Goal: Information Seeking & Learning: Learn about a topic

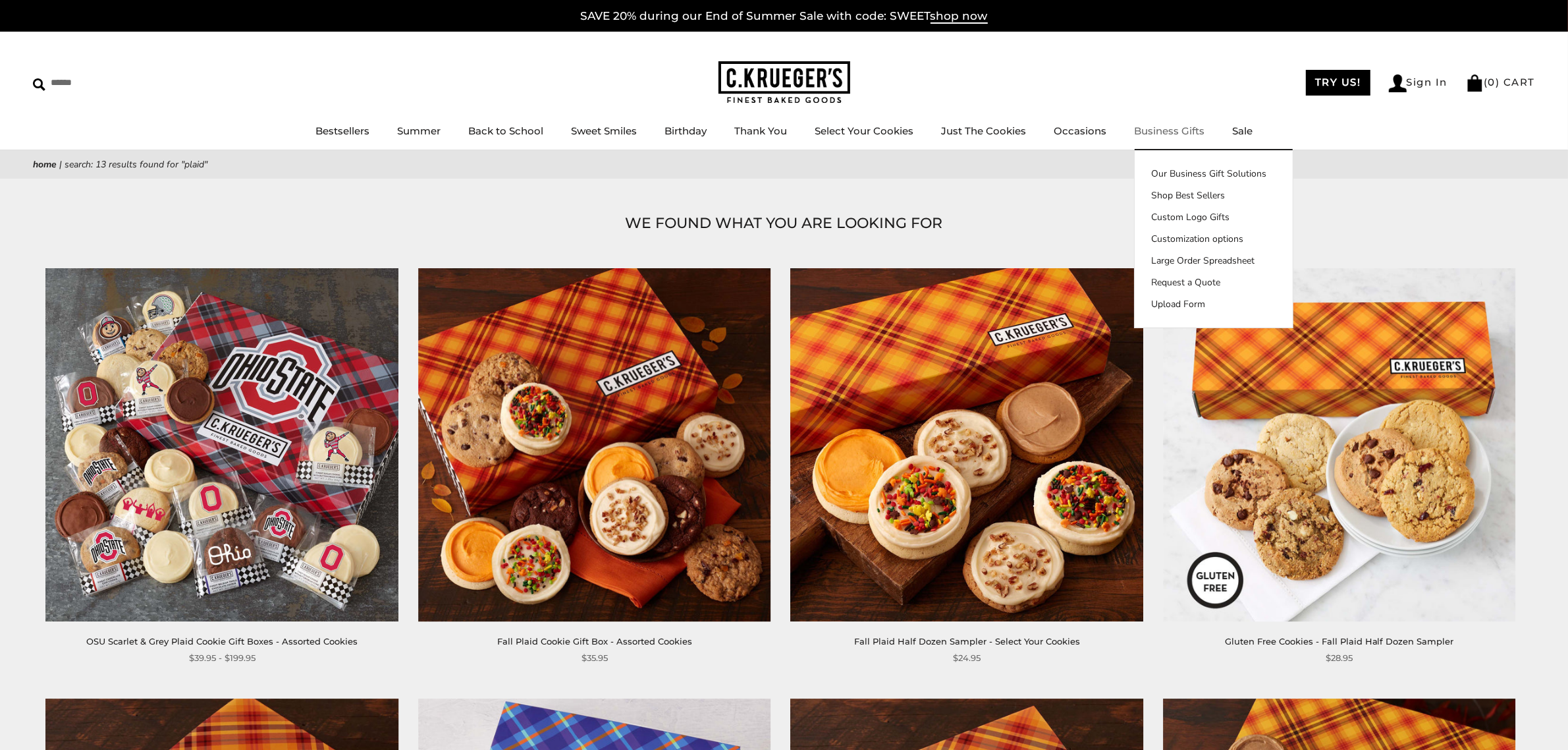
click at [1166, 127] on link "Business Gifts" at bounding box center [1169, 131] width 70 height 13
click at [1179, 169] on link "Our Business Gift Solutions" at bounding box center [1214, 173] width 158 height 14
click at [1209, 171] on link "Our Business Gift Solutions" at bounding box center [1214, 173] width 158 height 14
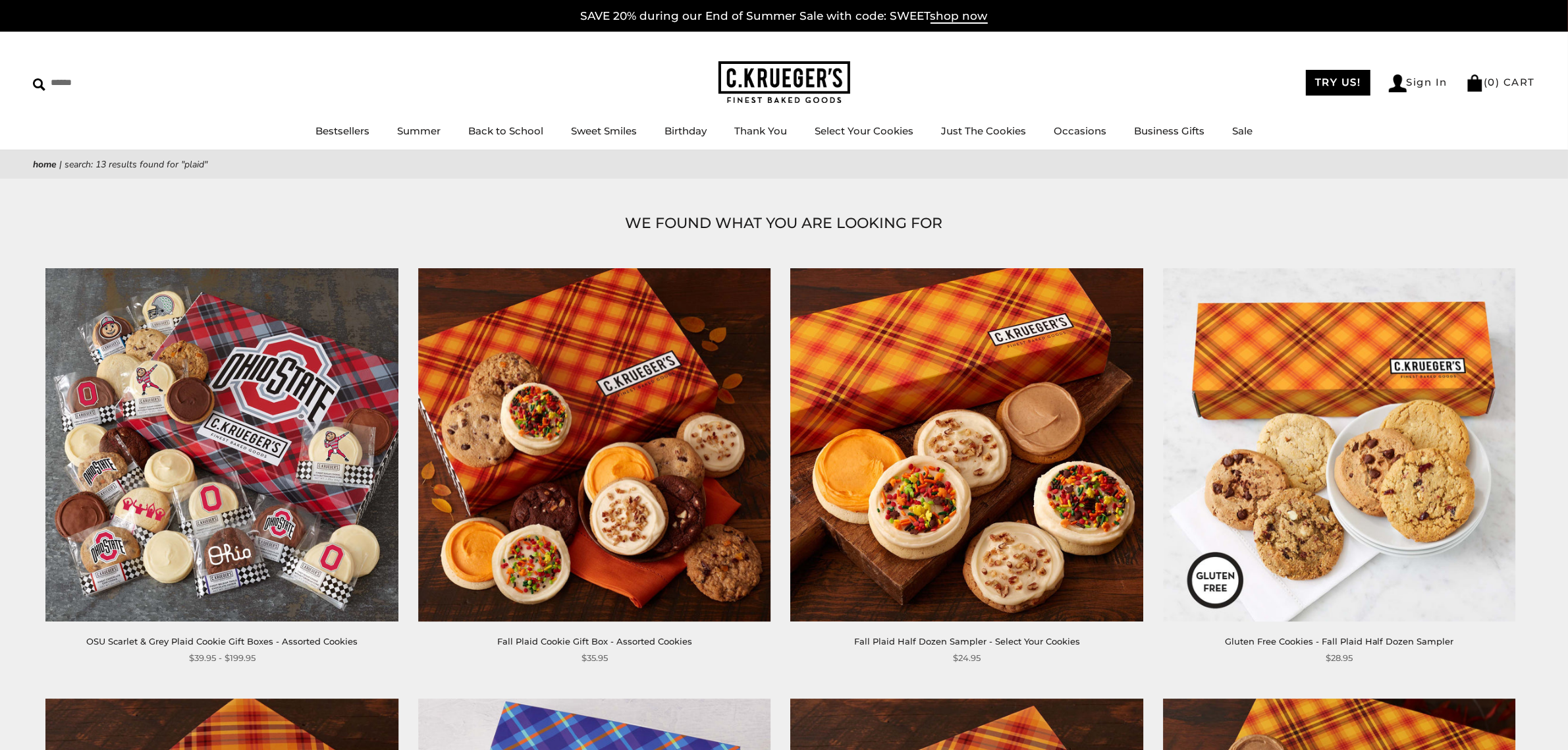
click at [789, 83] on img at bounding box center [784, 83] width 132 height 43
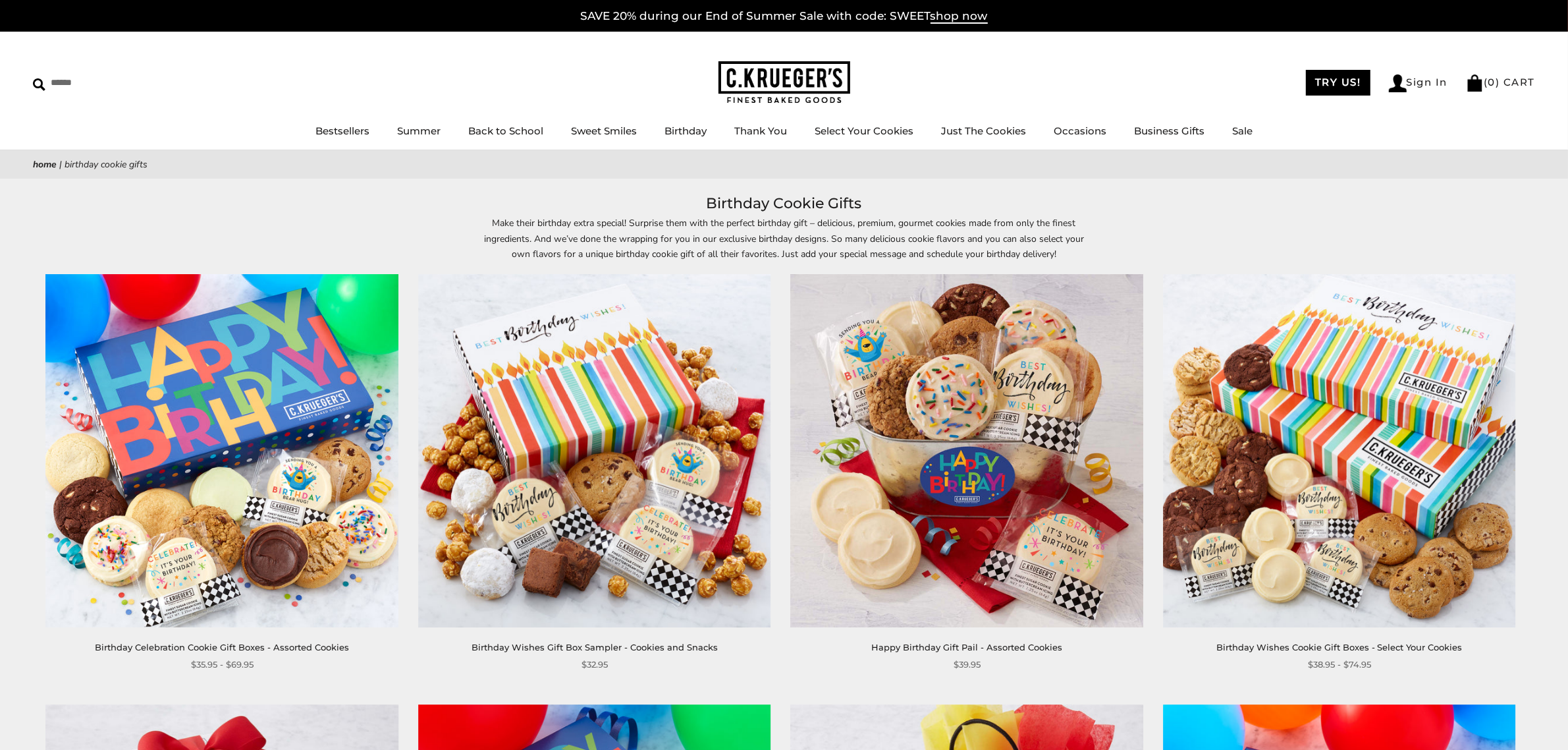
click at [796, 87] on img at bounding box center [784, 83] width 132 height 43
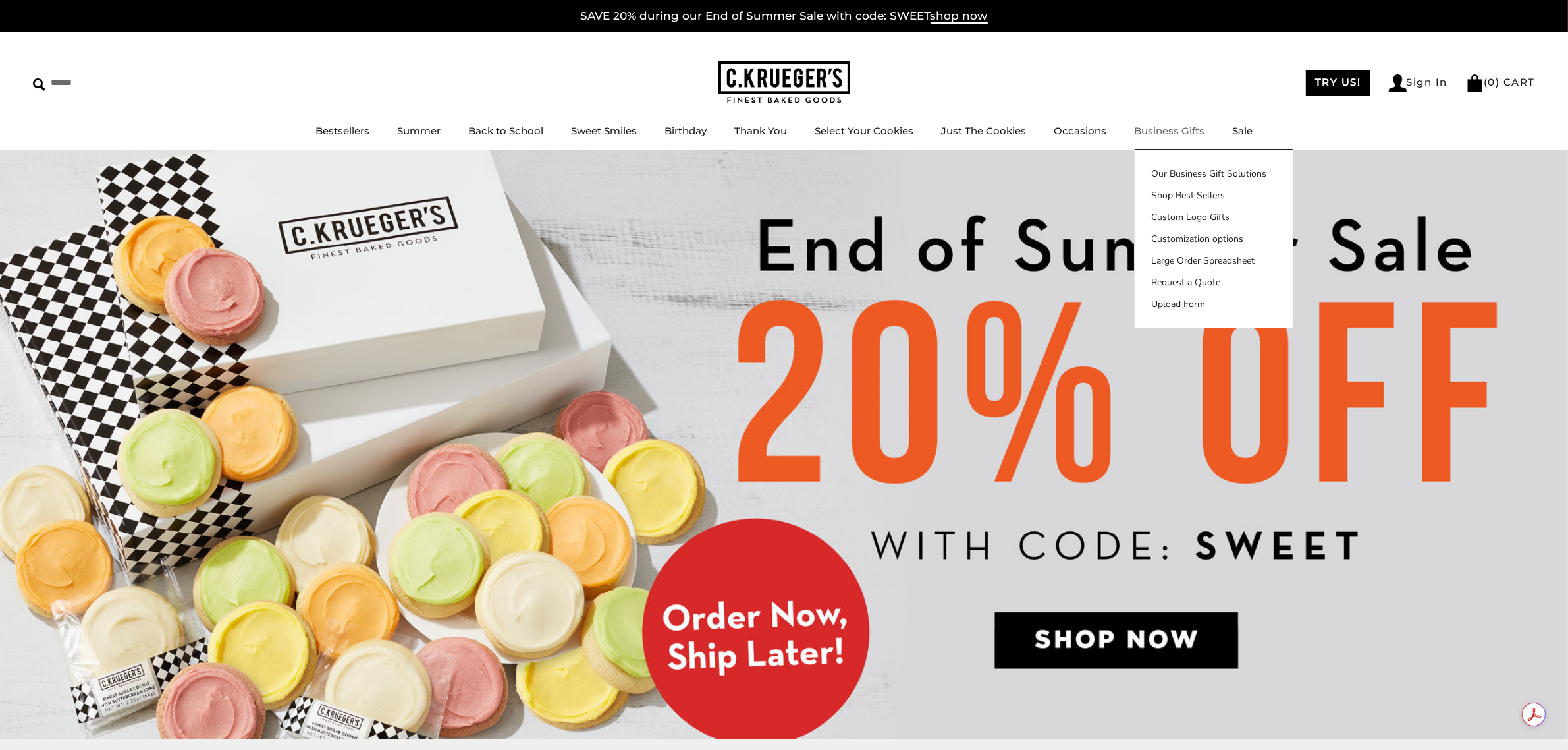
click at [1164, 130] on link "Business Gifts" at bounding box center [1169, 131] width 70 height 13
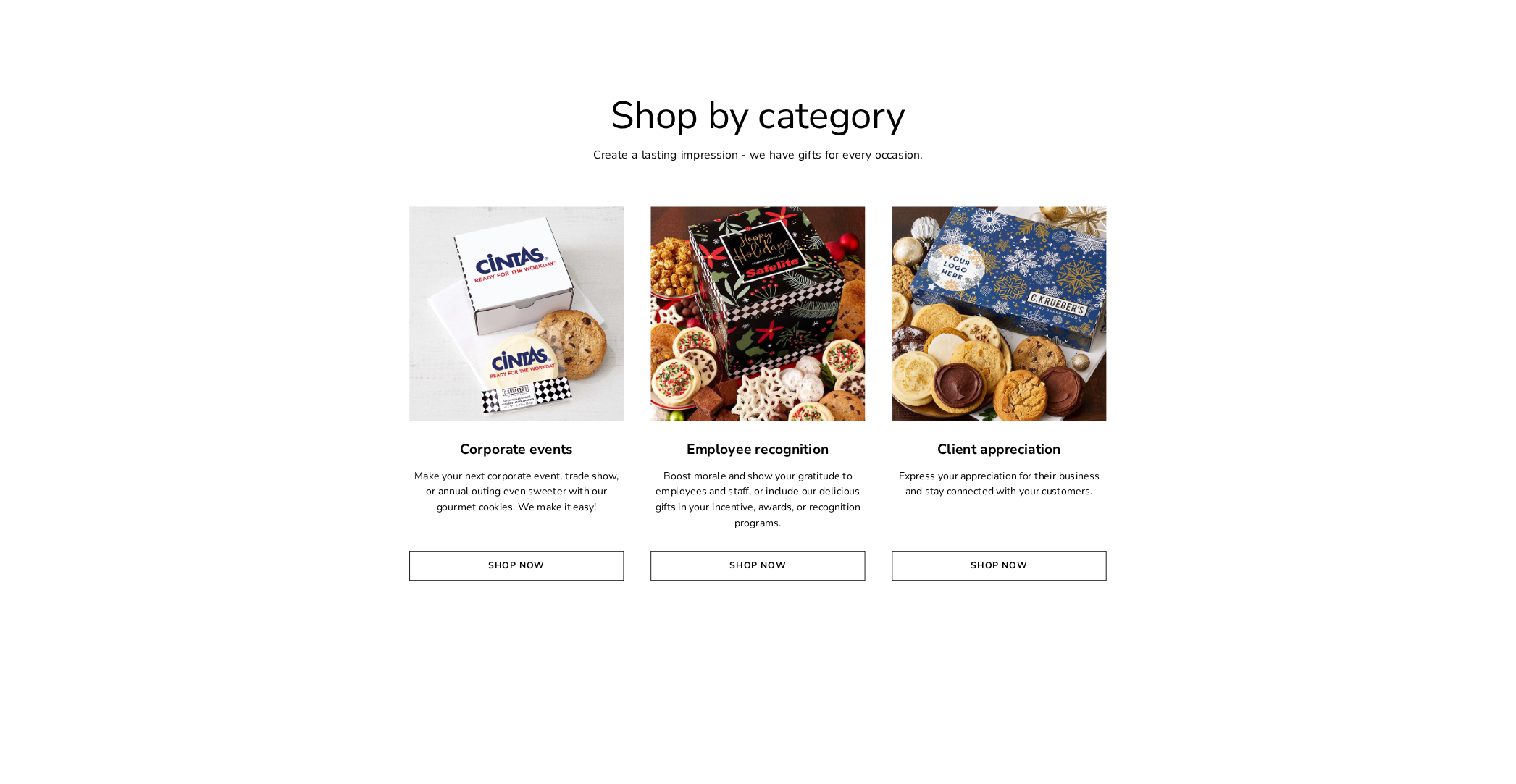
scroll to position [3136, 0]
